Goal: Task Accomplishment & Management: Complete application form

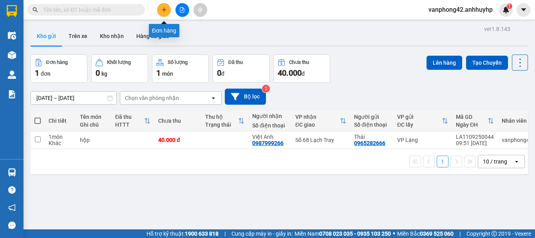
click at [164, 7] on icon "plus" at bounding box center [163, 9] width 5 height 5
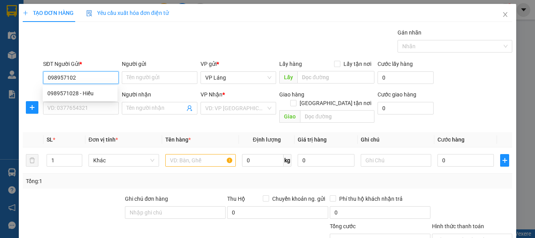
type input "0989571028"
click at [74, 94] on div "0989571028 - Hiếu" at bounding box center [79, 93] width 65 height 9
type input "Hiếu"
type input "0989571028"
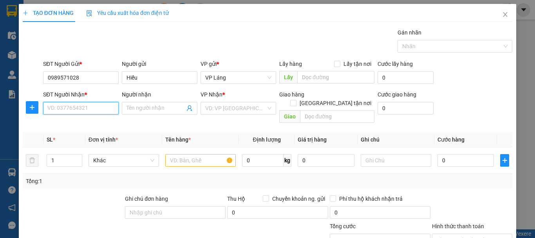
click at [79, 106] on input "SĐT Người Nhận *" at bounding box center [81, 108] width 76 height 13
click at [77, 126] on div "0934224177 - Phương" at bounding box center [79, 123] width 65 height 9
type input "0934224177"
type input "Phương"
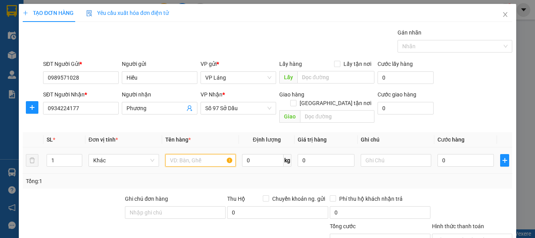
click at [195, 154] on input "text" at bounding box center [200, 160] width 70 height 13
type input "Thùng"
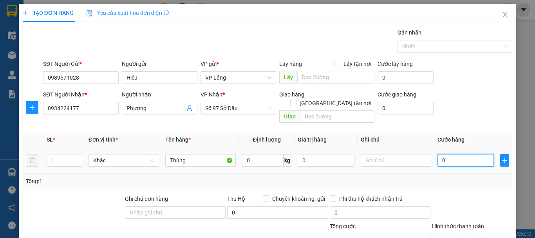
click at [452, 154] on input "0" at bounding box center [465, 160] width 56 height 13
type input "5"
type input "50"
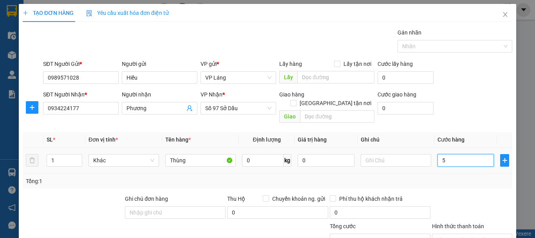
type input "50"
type input "500"
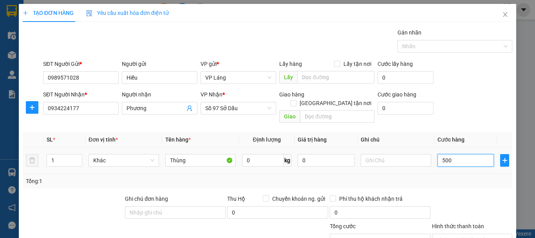
type input "5.000"
type input "50.000"
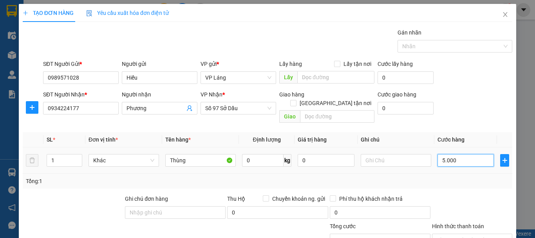
type input "50.000"
click at [450, 194] on div at bounding box center [472, 207] width 82 height 27
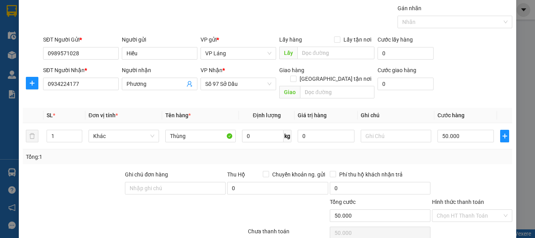
scroll to position [52, 0]
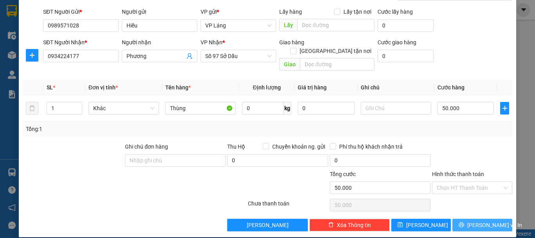
click at [464, 219] on button "[PERSON_NAME] và In" at bounding box center [482, 225] width 60 height 13
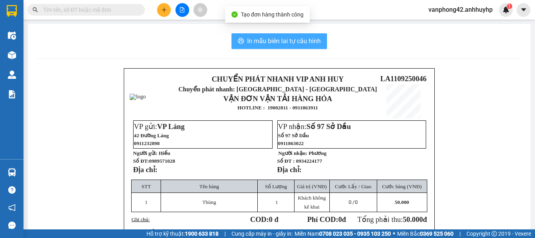
click at [303, 42] on span "In mẫu biên lai tự cấu hình" at bounding box center [284, 41] width 74 height 10
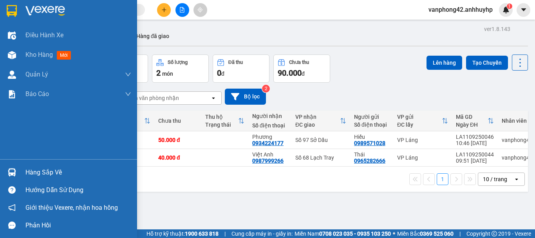
click at [10, 174] on img at bounding box center [12, 172] width 8 height 8
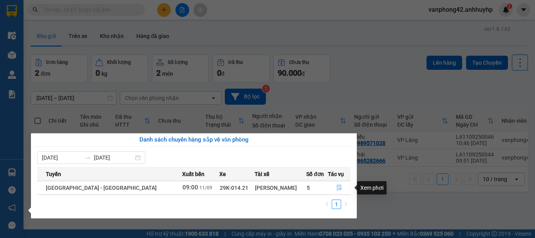
click at [337, 185] on icon "file-done" at bounding box center [339, 187] width 5 height 5
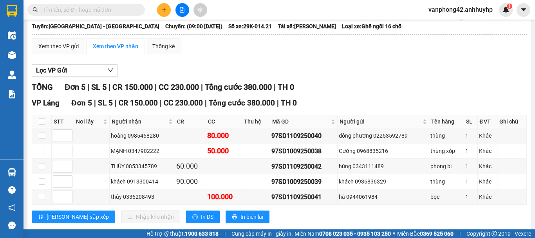
scroll to position [65, 0]
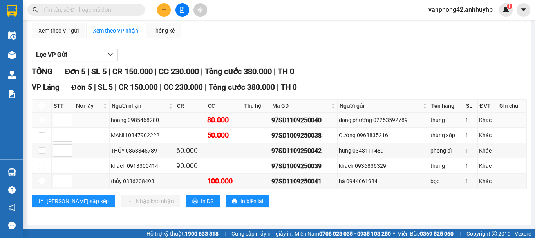
click at [295, 119] on div "97SD1109250040" at bounding box center [303, 120] width 65 height 10
copy div "97SD1109250040"
click at [286, 135] on div "97SD1009250038" at bounding box center [303, 135] width 65 height 10
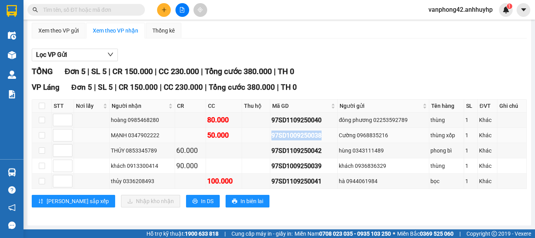
copy div "97SD1009250038"
click at [279, 151] on div "97SD1109250042" at bounding box center [303, 151] width 65 height 10
copy div "97SD1109250042"
click at [284, 166] on div "97SD1009250039" at bounding box center [303, 166] width 65 height 10
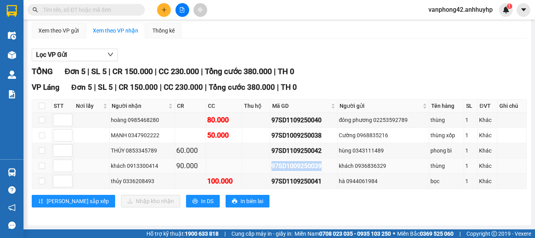
click at [283, 166] on div "97SD1009250039" at bounding box center [303, 166] width 65 height 10
copy div "97SD1009250039"
click at [307, 184] on div "97SD1109250041" at bounding box center [303, 181] width 65 height 10
copy div "97SD1109250041"
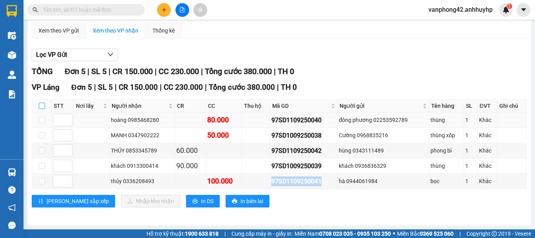
drag, startPoint x: 40, startPoint y: 106, endPoint x: 49, endPoint y: 120, distance: 16.9
click at [40, 105] on input "checkbox" at bounding box center [42, 106] width 6 height 6
checkbox input "true"
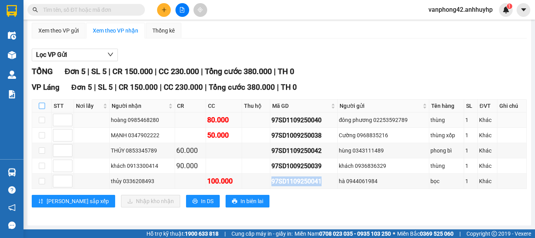
checkbox input "true"
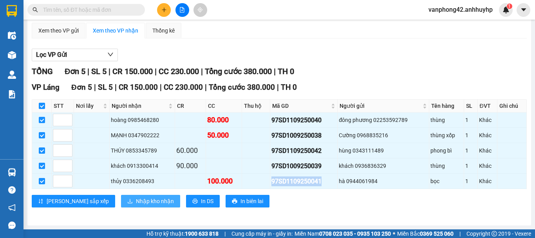
click at [136, 200] on span "Nhập kho nhận" at bounding box center [155, 201] width 38 height 9
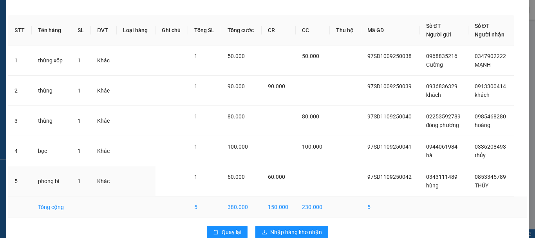
scroll to position [36, 0]
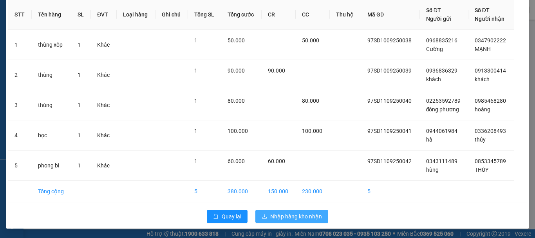
click at [278, 219] on span "Nhập hàng kho nhận" at bounding box center [296, 216] width 52 height 9
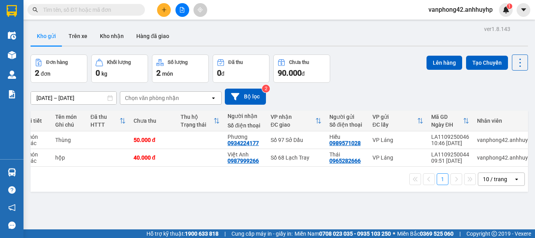
scroll to position [0, 38]
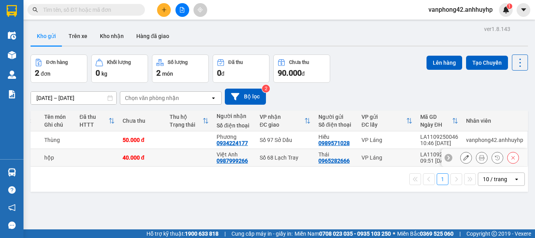
click at [424, 153] on div "LA1109250044" at bounding box center [439, 154] width 38 height 6
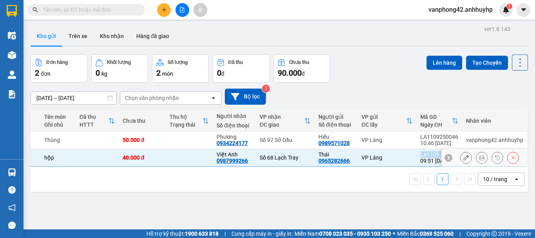
click at [424, 153] on div "LA1109250044" at bounding box center [439, 154] width 38 height 6
checkbox input "false"
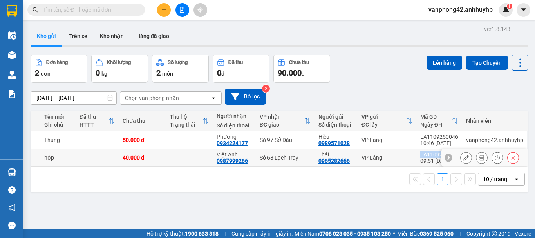
copy div "LA1109250044"
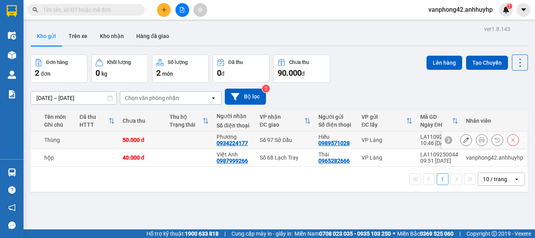
click at [425, 135] on div "LA1109250046" at bounding box center [439, 137] width 38 height 6
checkbox input "false"
copy div "LA1109250046"
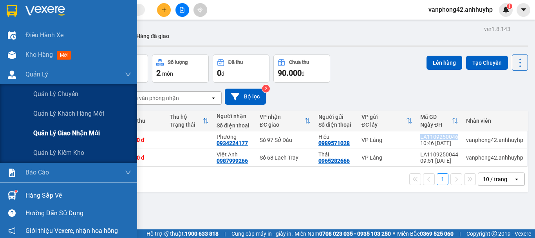
click at [50, 127] on div "Quản lý giao nhận mới" at bounding box center [82, 133] width 98 height 20
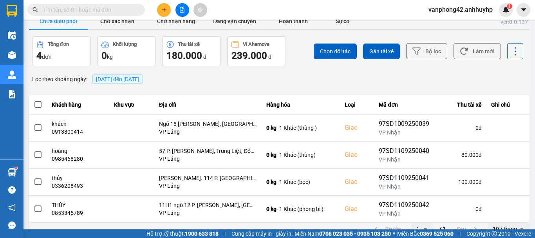
scroll to position [23, 0]
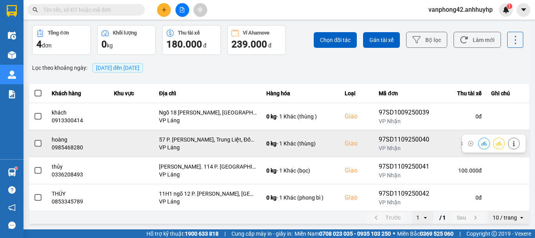
click at [38, 143] on span at bounding box center [37, 143] width 7 height 7
click at [34, 139] on input "checkbox" at bounding box center [34, 139] width 0 height 0
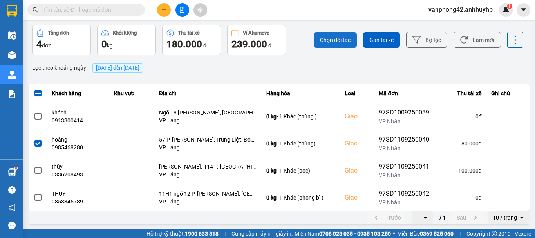
click at [331, 43] on span "Chọn đối tác" at bounding box center [335, 40] width 31 height 8
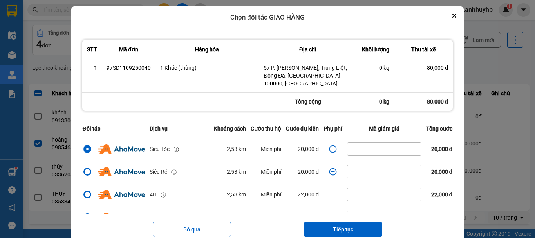
click at [329, 145] on icon "dialog" at bounding box center [333, 149] width 8 height 8
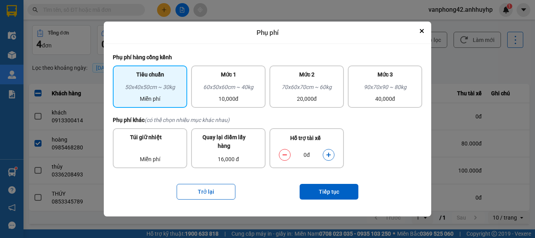
click at [323, 152] on button "dialog" at bounding box center [328, 155] width 11 height 14
click at [339, 191] on button "Tiếp tục" at bounding box center [329, 192] width 59 height 16
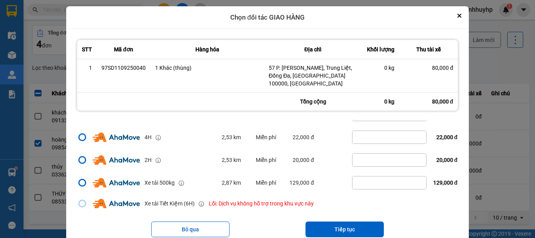
scroll to position [78, 0]
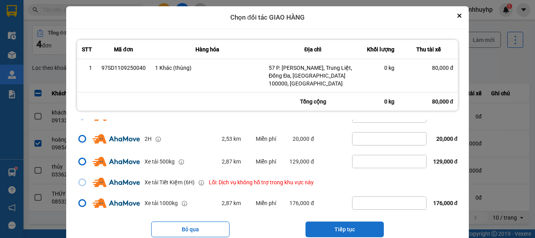
click at [344, 222] on button "Tiếp tục" at bounding box center [344, 229] width 78 height 16
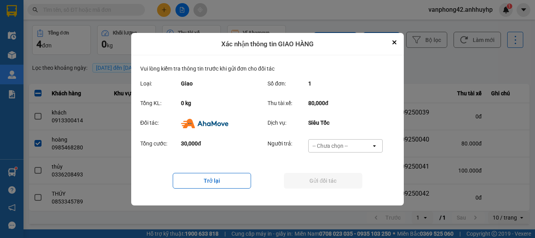
click at [337, 144] on div "-- Chưa chọn --" at bounding box center [329, 146] width 35 height 8
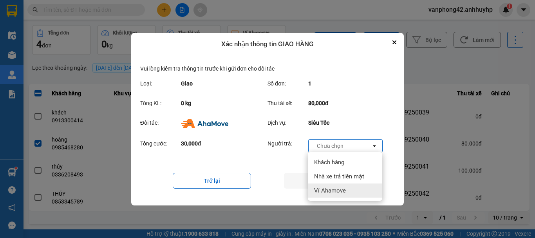
click at [332, 185] on div "Ví Ahamove" at bounding box center [345, 190] width 74 height 14
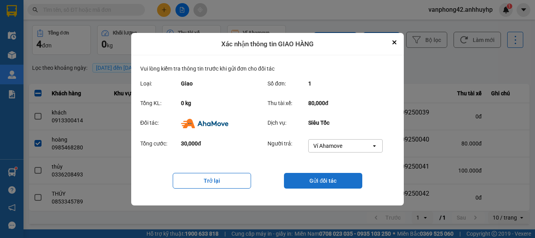
click at [322, 184] on button "Gửi đối tác" at bounding box center [323, 181] width 78 height 16
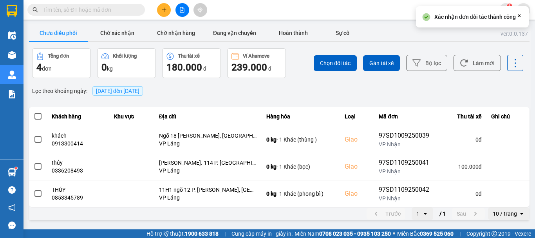
scroll to position [0, 0]
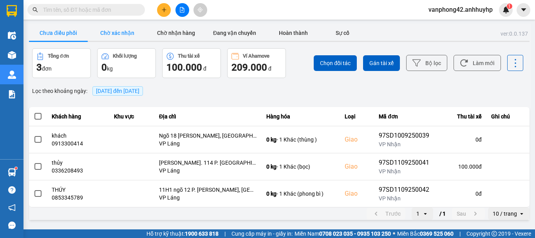
click at [117, 30] on button "Chờ xác nhận" at bounding box center [117, 33] width 59 height 16
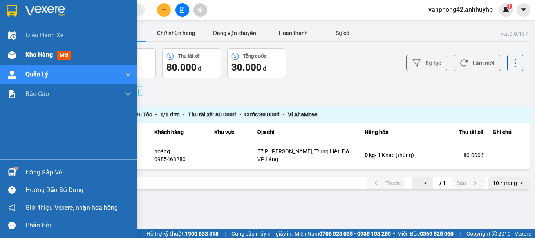
click at [15, 56] on img at bounding box center [12, 55] width 8 height 8
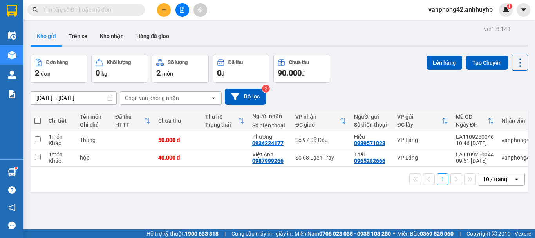
click at [48, 39] on button "Kho gửi" at bounding box center [47, 36] width 32 height 19
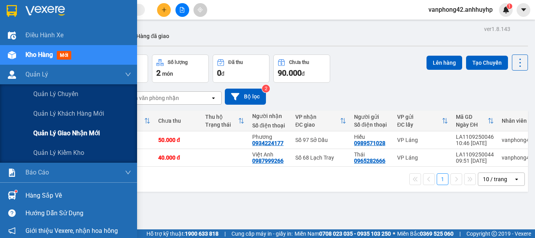
click at [64, 131] on span "Quản lý giao nhận mới" at bounding box center [66, 133] width 67 height 10
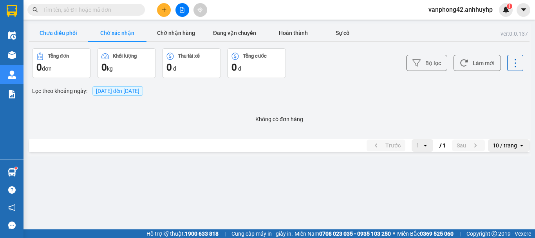
click at [56, 28] on button "Chưa điều phối" at bounding box center [58, 33] width 59 height 16
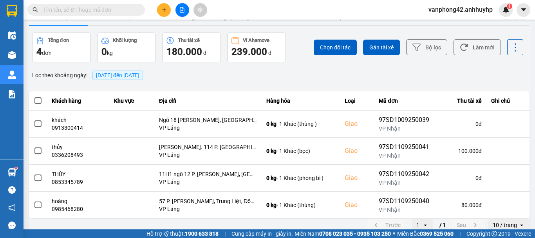
scroll to position [23, 0]
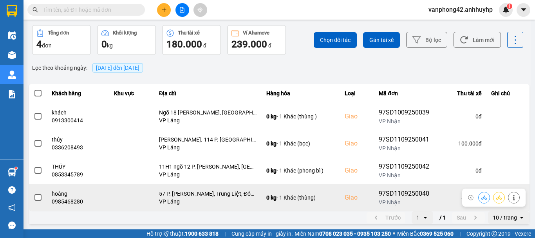
click at [33, 196] on td at bounding box center [38, 197] width 18 height 27
click at [39, 199] on span at bounding box center [37, 197] width 7 height 7
click at [34, 193] on input "checkbox" at bounding box center [34, 193] width 0 height 0
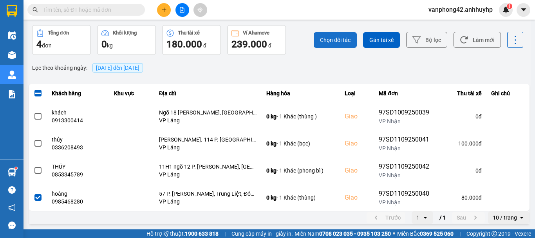
click at [337, 42] on span "Chọn đối tác" at bounding box center [335, 40] width 31 height 8
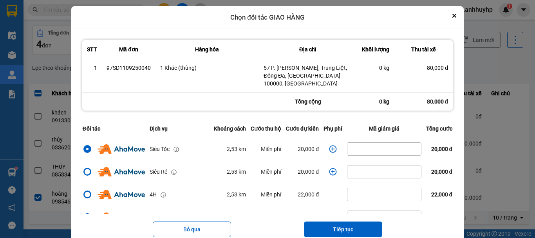
click at [329, 145] on icon "dialog" at bounding box center [333, 149] width 8 height 8
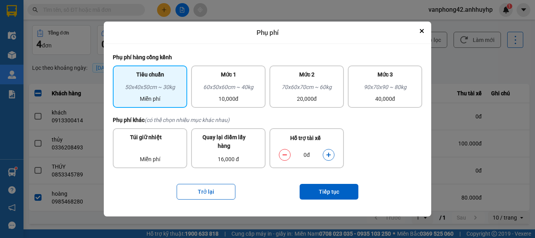
click at [330, 155] on icon "dialog" at bounding box center [328, 155] width 4 height 4
click at [329, 190] on button "Tiếp tục" at bounding box center [329, 192] width 59 height 16
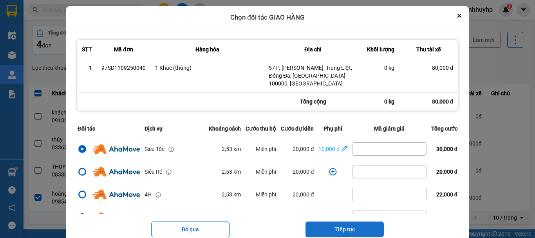
click at [343, 224] on button "Tiếp tục" at bounding box center [344, 229] width 78 height 16
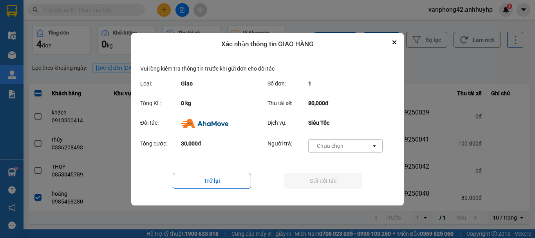
click at [350, 148] on div "-- Chưa chọn --" at bounding box center [340, 145] width 63 height 13
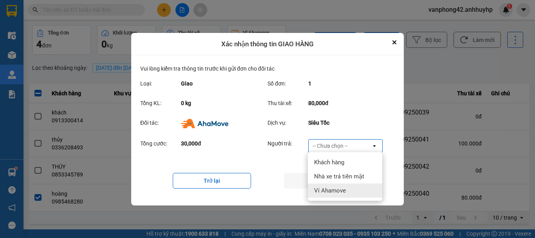
click at [343, 186] on div "Ví Ahamove" at bounding box center [345, 190] width 74 height 14
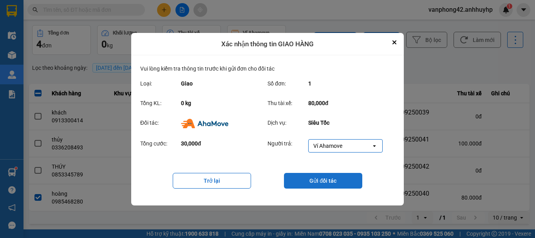
click at [331, 176] on button "Gửi đối tác" at bounding box center [323, 181] width 78 height 16
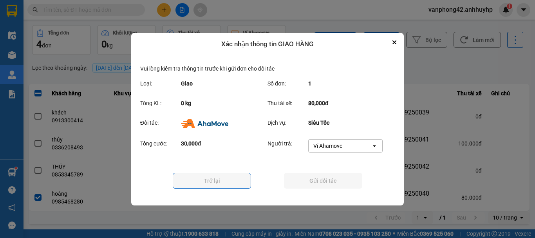
scroll to position [0, 0]
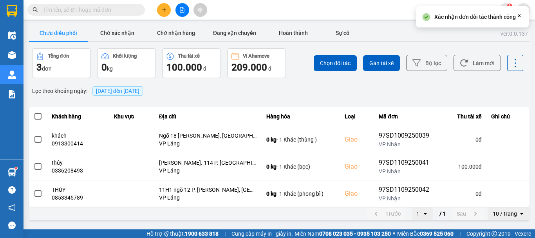
click at [415, 92] on div "Lọc theo khoảng ngày : [DATE] đến [DATE]" at bounding box center [279, 90] width 500 height 13
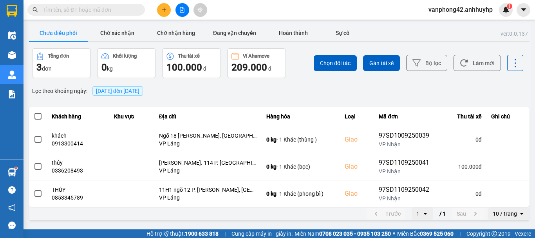
click at [329, 87] on div "Lọc theo khoảng ngày : [DATE] đến [DATE]" at bounding box center [279, 90] width 500 height 13
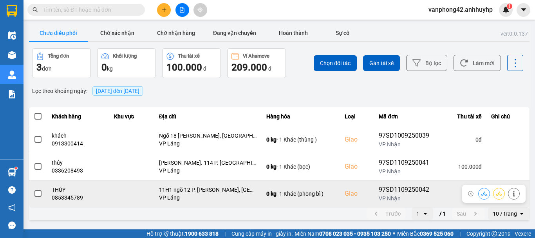
click at [76, 197] on div "0853345789" at bounding box center [78, 197] width 53 height 8
copy div "0853345789"
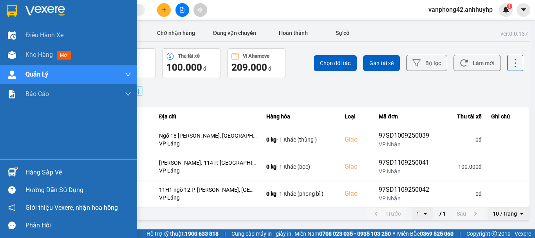
click at [14, 172] on img at bounding box center [12, 172] width 8 height 8
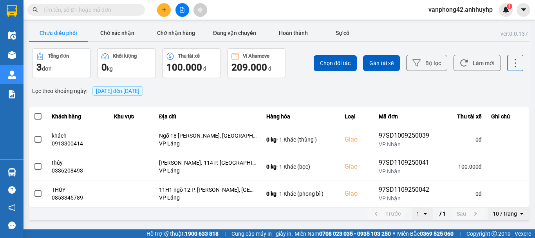
click at [288, 118] on section "Kết quả tìm kiếm ( 0 ) Bộ lọc No Data vanphong42.anhhuyhp 1 Điều hành xe Kho hà…" at bounding box center [267, 119] width 535 height 238
click at [164, 11] on icon "plus" at bounding box center [163, 9] width 5 height 5
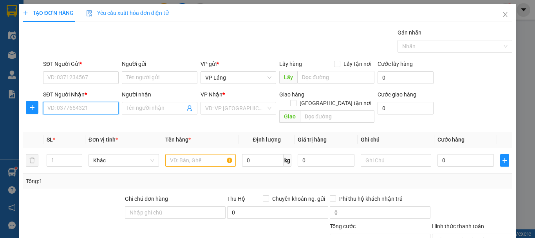
click at [83, 112] on input "SĐT Người Nhận *" at bounding box center [81, 108] width 76 height 13
paste input "0911863918"
type input "0911863918"
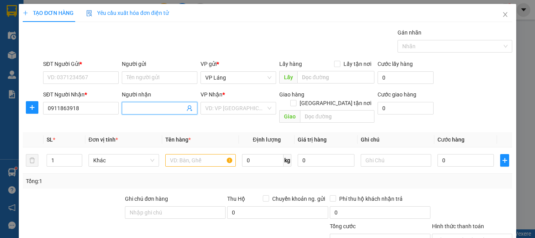
click at [135, 109] on input "Người nhận" at bounding box center [155, 108] width 58 height 9
type input "Sếp Khải"
click at [240, 111] on input "search" at bounding box center [235, 108] width 61 height 12
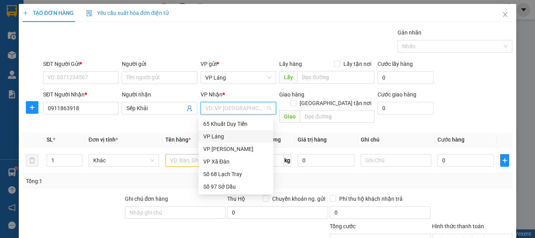
click at [231, 136] on div "VP Láng" at bounding box center [235, 136] width 65 height 9
click at [230, 138] on div "VP Láng" at bounding box center [235, 136] width 65 height 9
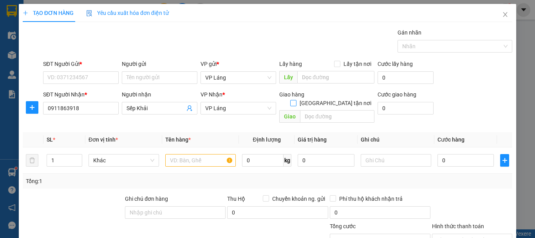
click at [296, 100] on input "[GEOGRAPHIC_DATA] tận nơi" at bounding box center [292, 102] width 5 height 5
checkbox input "true"
click at [233, 78] on span "VP Láng" at bounding box center [238, 78] width 66 height 12
click at [163, 124] on div "Người nhận Sếp Khải" at bounding box center [159, 108] width 79 height 37
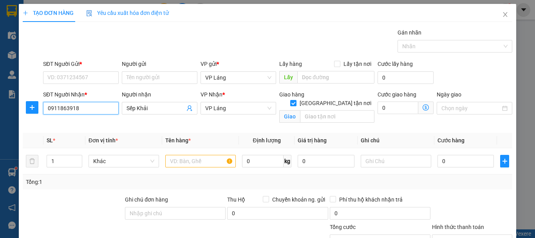
click at [72, 109] on input "0911863918" at bounding box center [81, 108] width 76 height 13
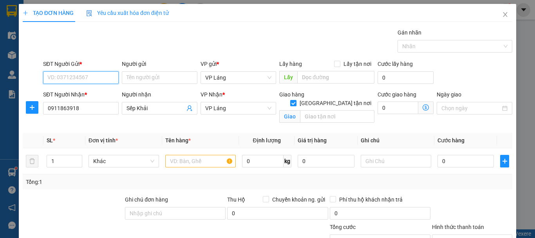
click at [76, 76] on input "SĐT Người Gửi *" at bounding box center [81, 77] width 76 height 13
paste input "0911863918"
type input "0911863918"
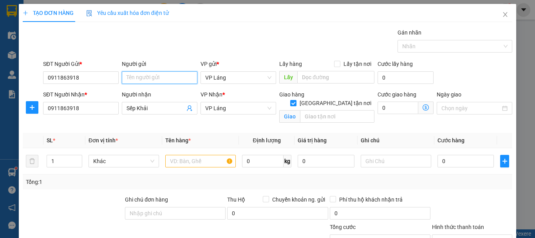
click at [144, 78] on input "Người gửi" at bounding box center [160, 77] width 76 height 13
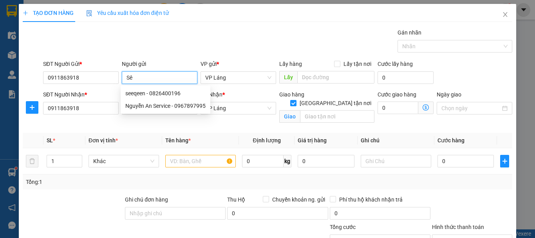
type input "S"
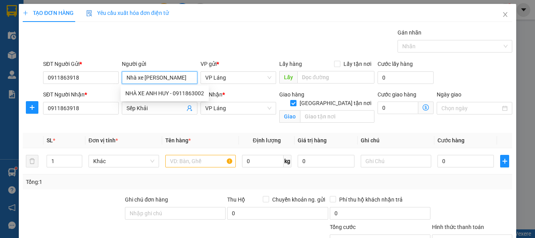
type input "Nhà xe [PERSON_NAME]"
click at [254, 52] on div "Gói vận chuyển * Tiêu chuẩn Gán nhãn Nhãn" at bounding box center [278, 41] width 472 height 27
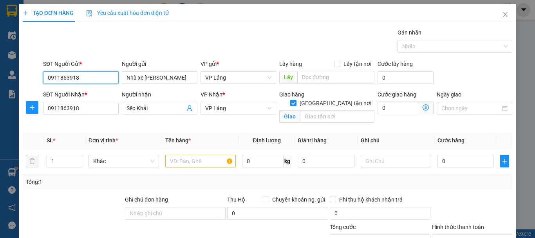
drag, startPoint x: 54, startPoint y: 74, endPoint x: 38, endPoint y: 75, distance: 15.7
click at [16, 74] on div "TẠO ĐƠN HÀNG Yêu cầu xuất hóa đơn điện tử Transit Pickup Surcharge Ids Transit …" at bounding box center [267, 119] width 535 height 238
type input "0911232898"
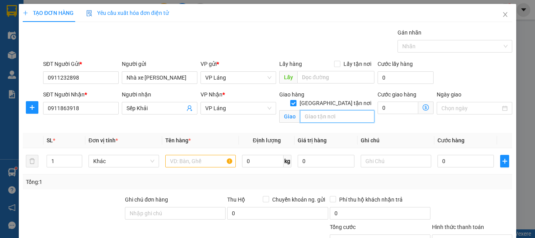
click at [329, 110] on input "text" at bounding box center [337, 116] width 74 height 13
paste input "87 P. [PERSON_NAME], Bồ Đề, [GEOGRAPHIC_DATA], [GEOGRAPHIC_DATA], [GEOGRAPHIC_D…"
type input "87 P. [PERSON_NAME], Bồ Đề, [GEOGRAPHIC_DATA], [GEOGRAPHIC_DATA], [GEOGRAPHIC_D…"
click at [423, 105] on icon "dollar-circle" at bounding box center [426, 107] width 6 height 6
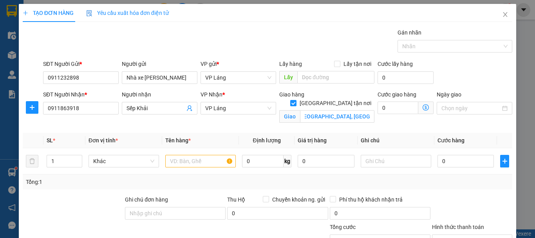
scroll to position [0, 0]
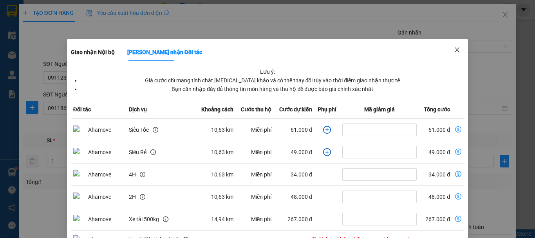
click at [454, 52] on icon "close" at bounding box center [457, 50] width 6 height 6
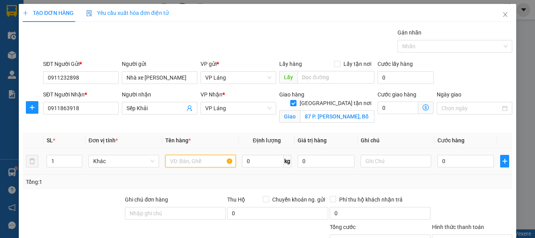
click at [199, 166] on input "text" at bounding box center [200, 161] width 70 height 13
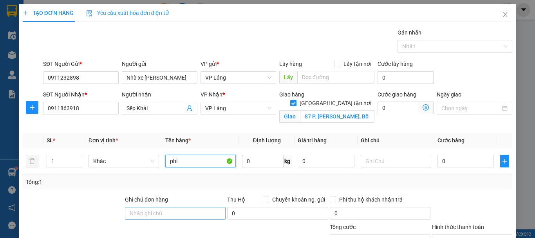
type input "pbi"
click at [186, 213] on input "Ghi chú đơn hàng" at bounding box center [175, 213] width 101 height 13
type input "Hàng Sếp Khải"
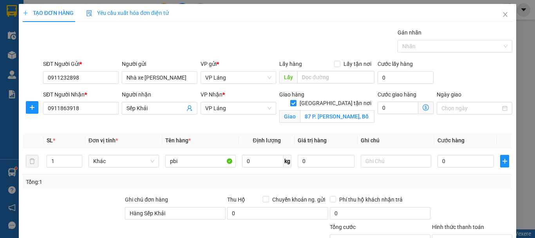
click at [206, 184] on div "Tổng: 1" at bounding box center [267, 181] width 483 height 9
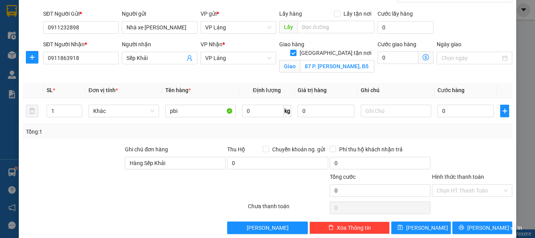
scroll to position [61, 0]
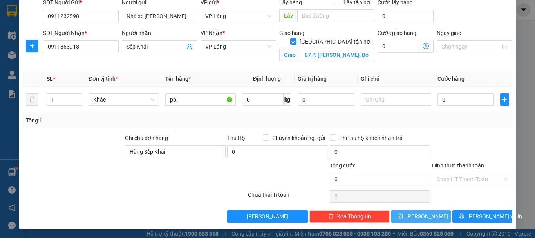
click at [436, 217] on button "[PERSON_NAME]" at bounding box center [421, 216] width 60 height 13
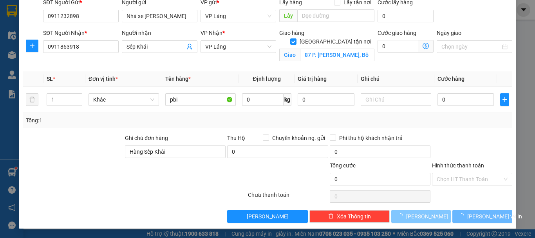
checkbox input "false"
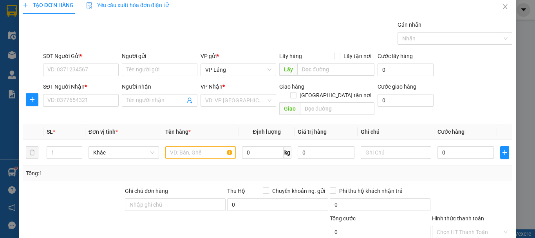
scroll to position [0, 0]
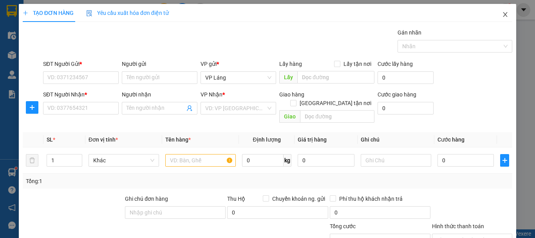
click at [502, 13] on icon "close" at bounding box center [505, 14] width 6 height 6
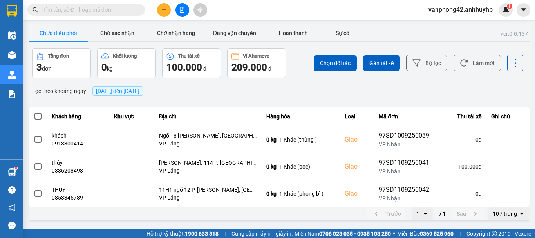
click at [52, 33] on button "Chưa điều phối" at bounding box center [58, 33] width 59 height 16
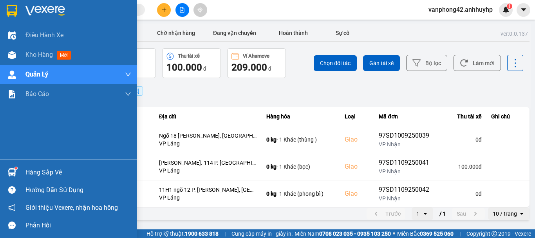
click at [21, 175] on div "Hàng sắp về" at bounding box center [68, 172] width 137 height 18
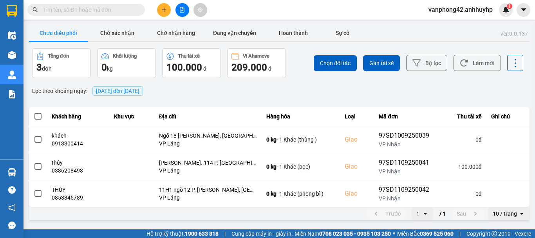
drag, startPoint x: 251, startPoint y: 109, endPoint x: 139, endPoint y: 108, distance: 111.6
click at [250, 109] on section "Kết quả tìm kiếm ( 0 ) Bộ lọc No Data vanphong42.anhhuyhp 1 Điều hành xe Kho hà…" at bounding box center [267, 119] width 535 height 238
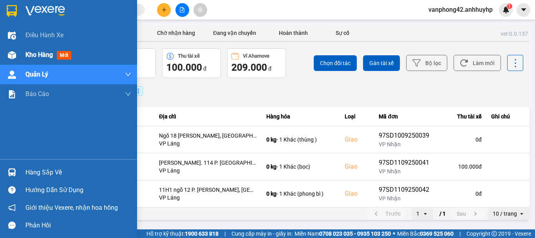
click at [14, 54] on img at bounding box center [12, 55] width 8 height 8
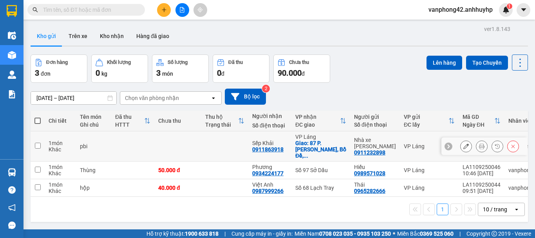
click at [181, 138] on td at bounding box center [177, 146] width 47 height 30
checkbox input "true"
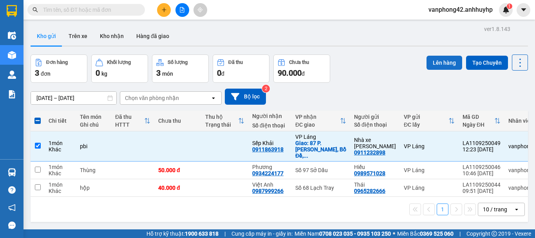
click at [432, 68] on button "Lên hàng" at bounding box center [444, 63] width 36 height 14
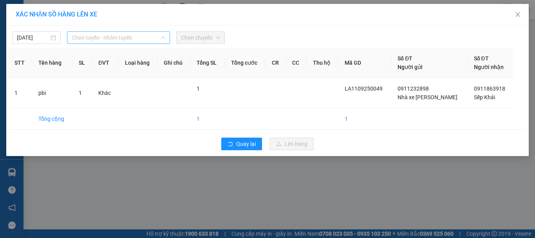
click at [137, 38] on span "Chọn tuyến - nhóm tuyến" at bounding box center [119, 38] width 94 height 12
click at [312, 40] on div at bounding box center [334, 37] width 215 height 13
click at [132, 40] on span "Chọn tuyến - nhóm tuyến" at bounding box center [119, 38] width 94 height 12
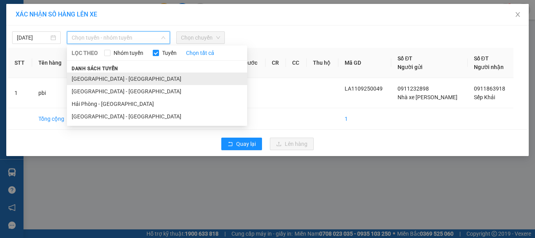
click at [114, 78] on li "[GEOGRAPHIC_DATA] - [GEOGRAPHIC_DATA]" at bounding box center [157, 78] width 180 height 13
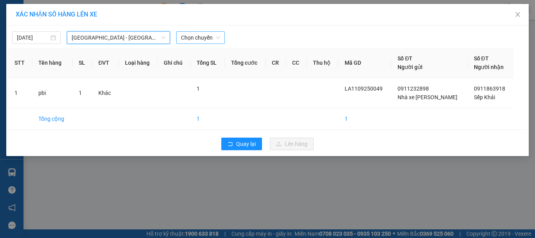
click at [211, 36] on span "Chọn chuyến" at bounding box center [200, 38] width 39 height 12
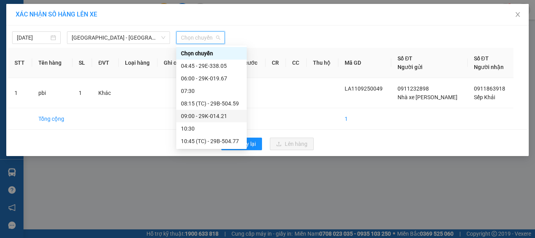
click at [207, 118] on div "09:00 - 29K-014.21" at bounding box center [211, 116] width 61 height 9
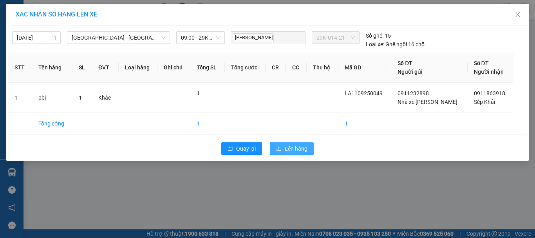
click at [300, 151] on span "Lên hàng" at bounding box center [296, 148] width 23 height 9
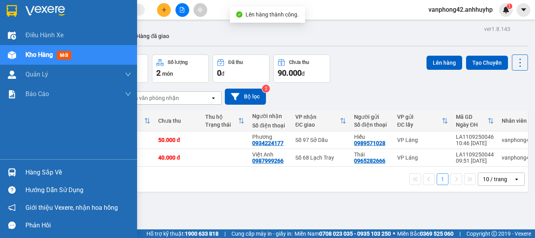
click at [14, 170] on img at bounding box center [12, 172] width 8 height 8
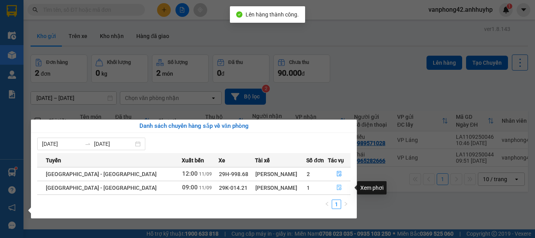
click at [338, 186] on icon "file-done" at bounding box center [338, 186] width 5 height 5
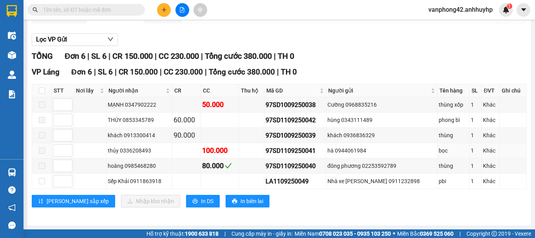
scroll to position [80, 0]
click at [42, 184] on input "checkbox" at bounding box center [42, 181] width 6 height 6
checkbox input "true"
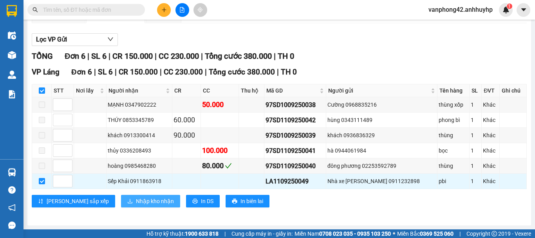
click at [136, 200] on span "Nhập kho nhận" at bounding box center [155, 201] width 38 height 9
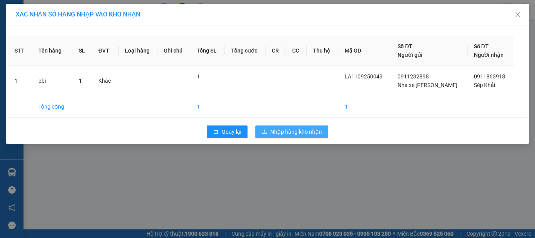
click at [286, 134] on span "Nhập hàng kho nhận" at bounding box center [296, 131] width 52 height 9
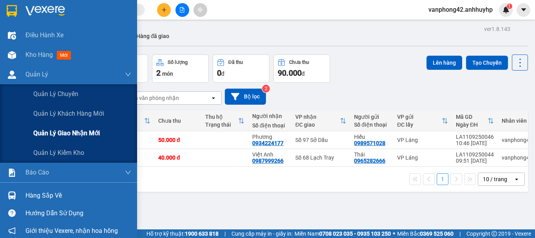
click at [63, 136] on span "Quản lý giao nhận mới" at bounding box center [66, 133] width 67 height 10
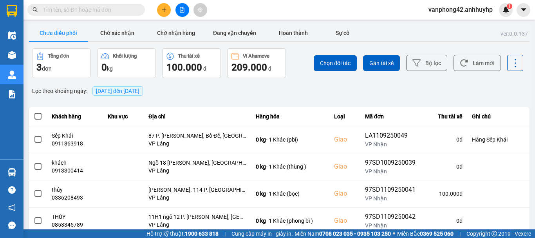
scroll to position [23, 0]
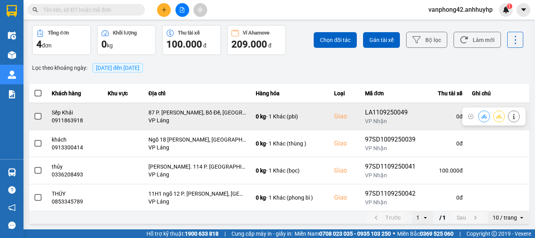
click at [39, 116] on span at bounding box center [37, 116] width 7 height 7
click at [34, 112] on input "checkbox" at bounding box center [34, 112] width 0 height 0
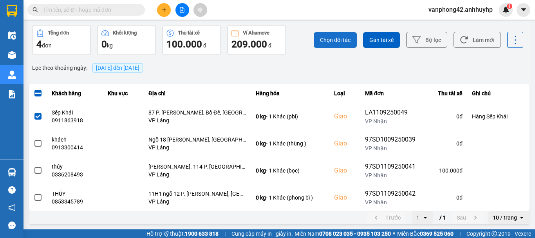
click at [329, 41] on span "Chọn đối tác" at bounding box center [335, 40] width 31 height 8
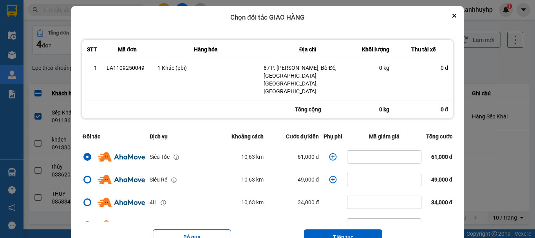
click at [329, 153] on icon "dialog" at bounding box center [332, 156] width 7 height 7
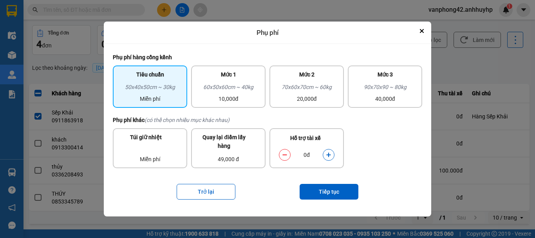
click at [332, 156] on button "dialog" at bounding box center [328, 155] width 11 height 14
click at [330, 191] on button "Tiếp tục" at bounding box center [329, 192] width 59 height 16
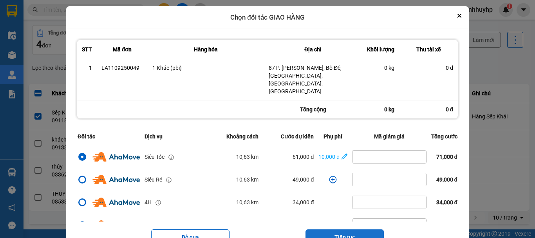
click at [329, 229] on button "Tiếp tục" at bounding box center [344, 237] width 78 height 16
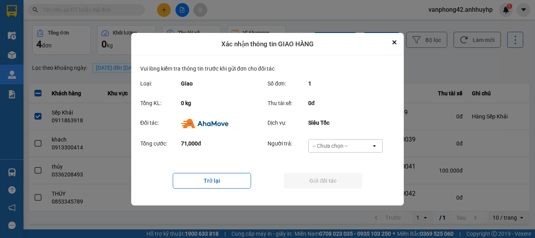
click at [343, 132] on div "Dịch vụ: Siêu Tốc" at bounding box center [327, 125] width 120 height 14
click at [340, 146] on div "-- Chưa chọn --" at bounding box center [329, 146] width 35 height 8
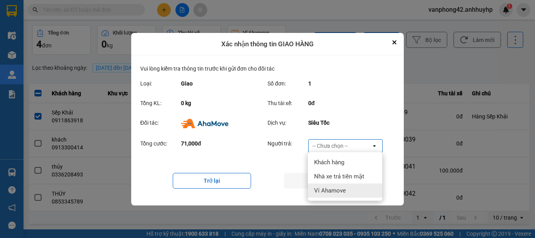
click at [329, 191] on span "Ví Ahamove" at bounding box center [330, 190] width 32 height 8
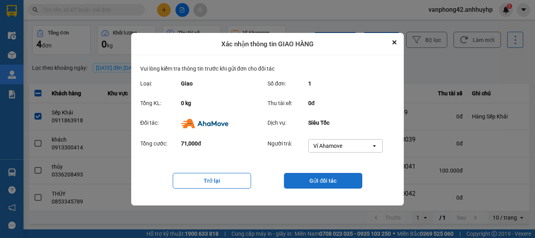
click at [324, 180] on button "Gửi đối tác" at bounding box center [323, 181] width 78 height 16
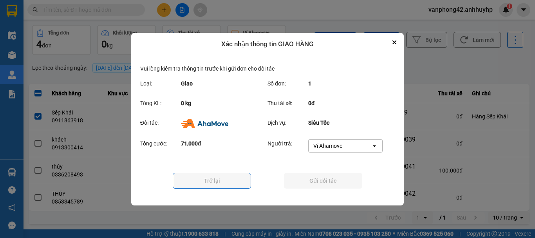
scroll to position [0, 0]
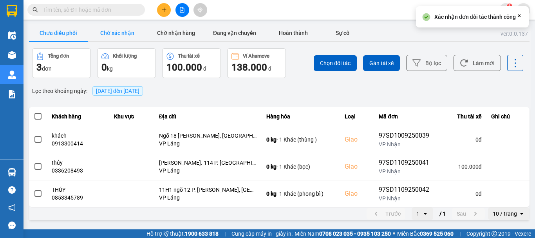
click at [122, 39] on button "Chờ xác nhận" at bounding box center [117, 33] width 59 height 16
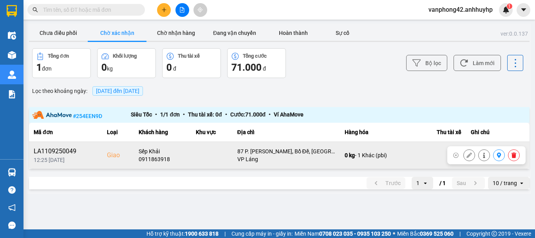
click at [67, 149] on div "LA1109250049" at bounding box center [66, 150] width 64 height 9
copy div "LA1109250049"
